Goal: Navigation & Orientation: Go to known website

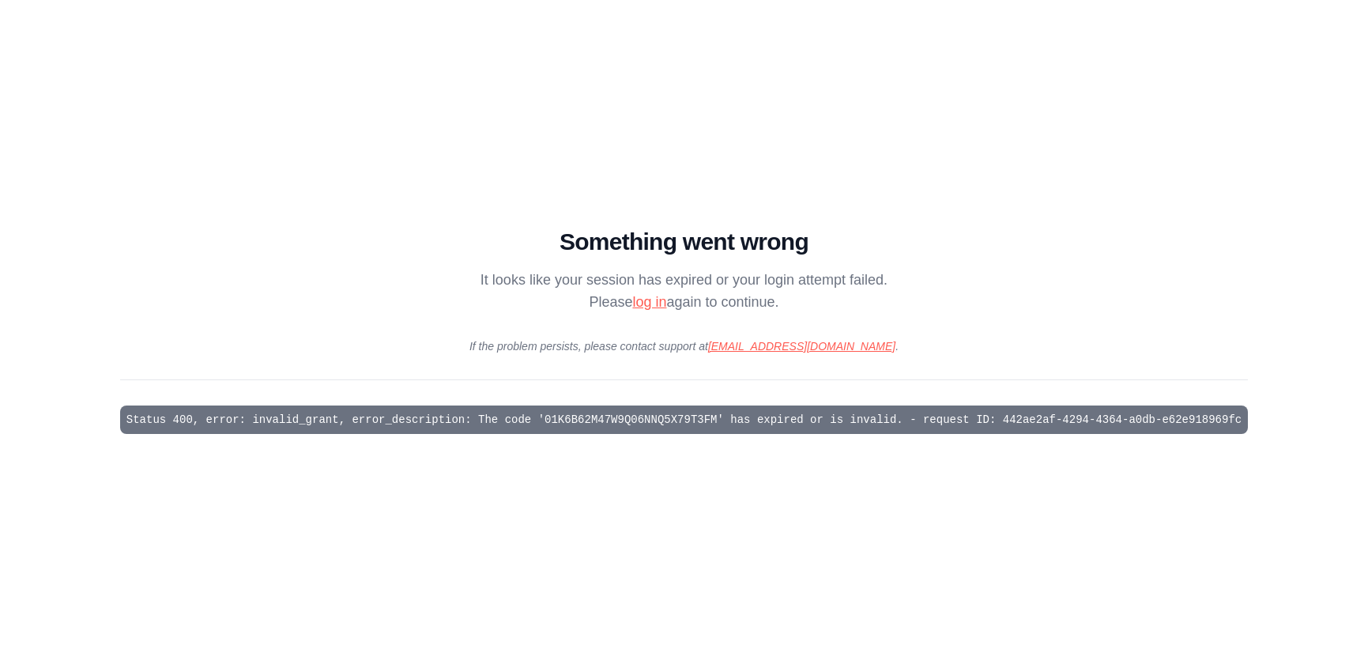
click at [645, 297] on link "log in" at bounding box center [649, 302] width 34 height 16
